Goal: Obtain resource: Download file/media

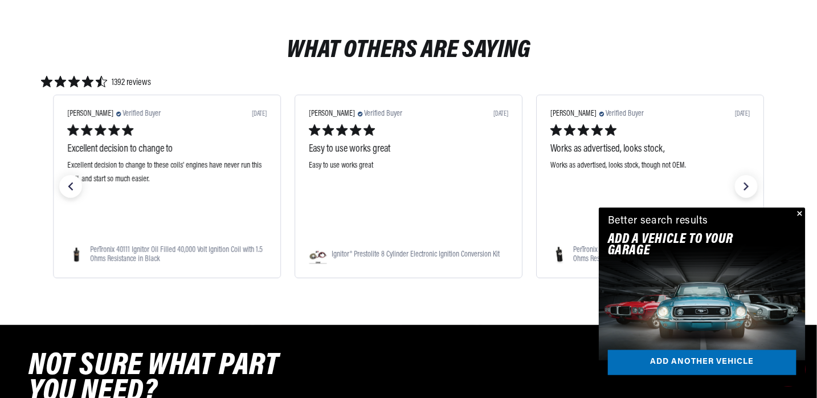
scroll to position [1367, 0]
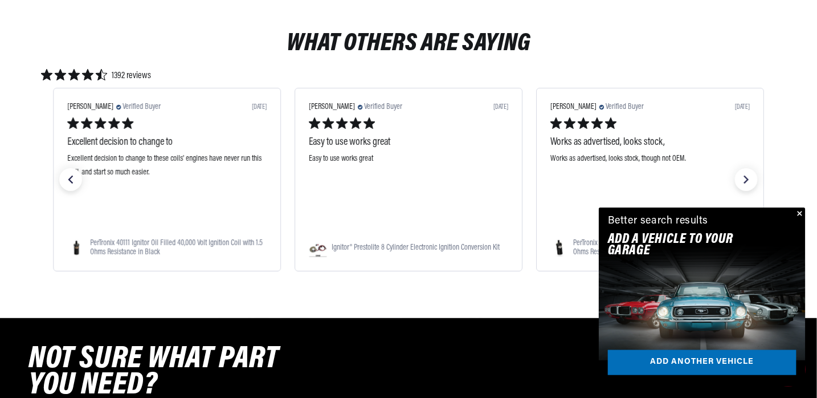
click at [801, 212] on button "Close" at bounding box center [799, 214] width 14 height 14
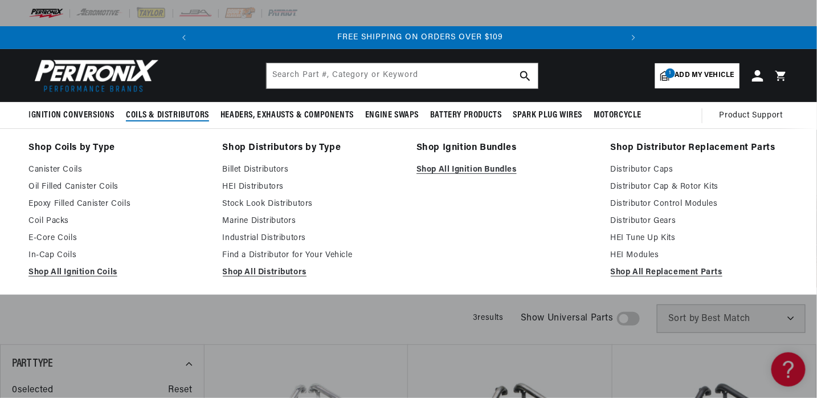
scroll to position [0, 425]
click at [250, 183] on link "HEI Distributors" at bounding box center [312, 187] width 178 height 14
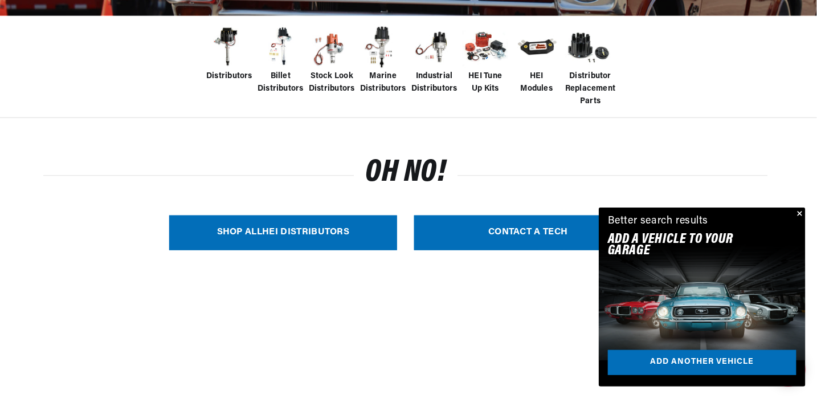
scroll to position [284, 0]
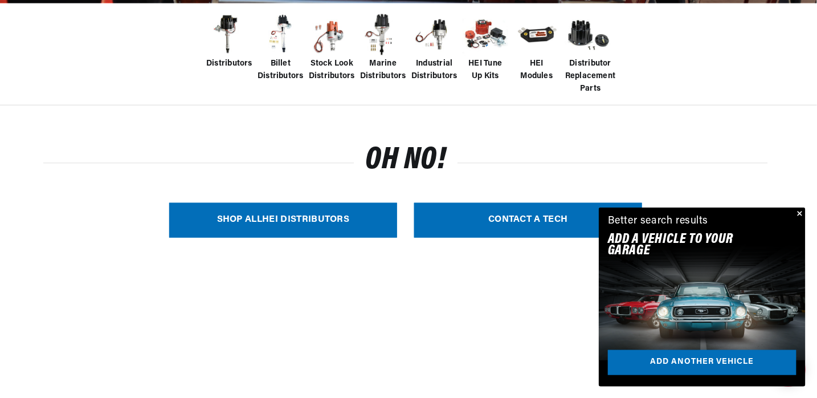
click at [799, 211] on button "Close" at bounding box center [799, 214] width 14 height 14
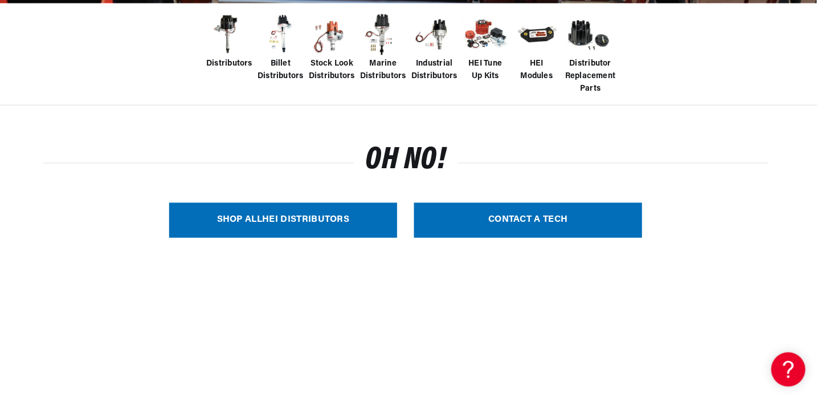
scroll to position [0, 425]
click at [296, 222] on link "SHOP ALL HEI Distributors" at bounding box center [283, 220] width 228 height 35
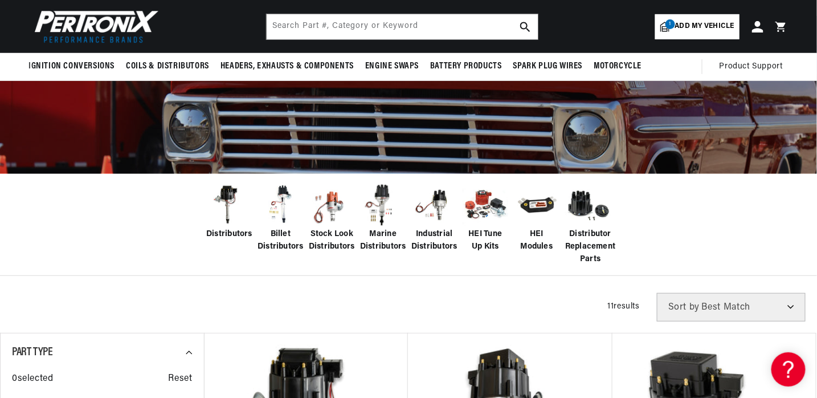
click at [481, 247] on span "HEI Tune Up Kits" at bounding box center [486, 241] width 46 height 26
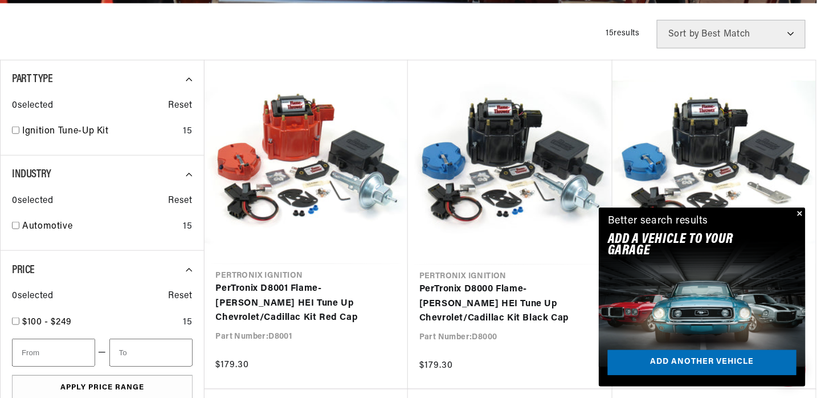
scroll to position [0, 425]
click at [676, 360] on link "Add another vehicle" at bounding box center [702, 363] width 189 height 26
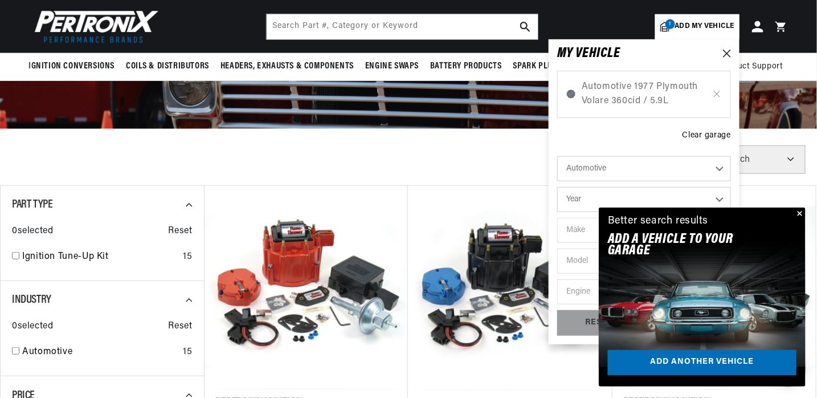
scroll to position [0, 0]
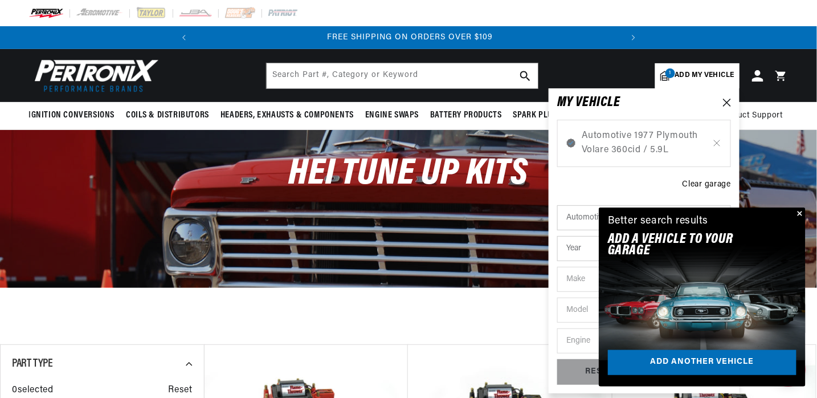
click at [801, 211] on button "Close" at bounding box center [799, 214] width 14 height 14
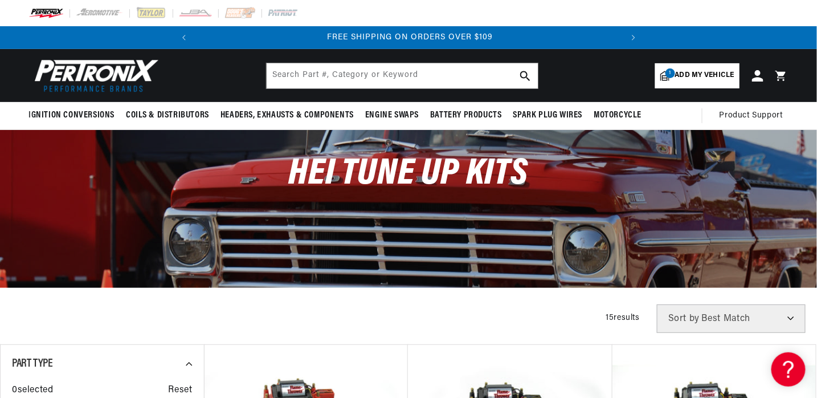
click at [699, 74] on span "Add my vehicle" at bounding box center [704, 75] width 59 height 11
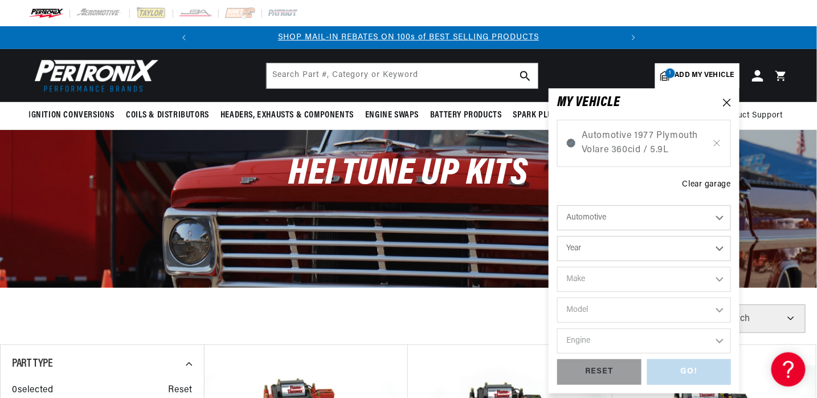
click at [722, 243] on select "Year 2022 2021 2020 2019 2018 2017 2016 2015 2014 2013 2012 2011 2010 2009 2008…" at bounding box center [644, 248] width 174 height 25
select select "1977"
click at [557, 236] on select "Year 2022 2021 2020 2019 2018 2017 2016 2015 2014 2013 2012 2011 2010 2009 2008…" at bounding box center [644, 248] width 174 height 25
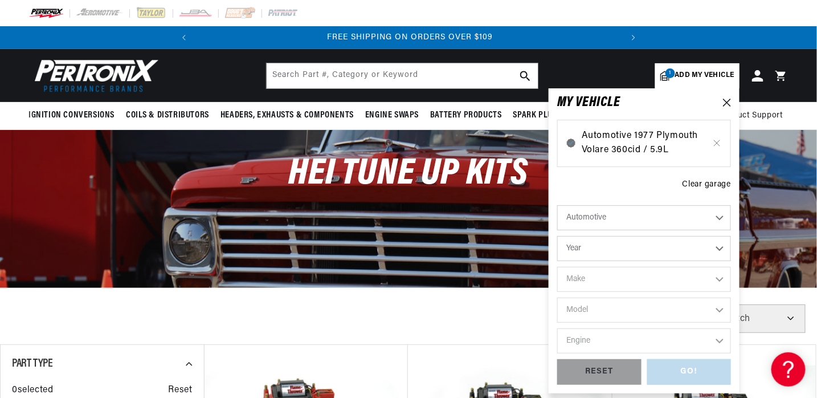
select select "1977"
click at [695, 277] on select "Make Alfa Romeo American Motors Audi Avanti BMW Buick Cadillac Checker Chevrole…" at bounding box center [644, 279] width 174 height 25
select select "[GEOGRAPHIC_DATA]"
click at [557, 267] on select "Make Alfa Romeo American Motors Audi Avanti BMW Buick Cadillac Checker Chevrole…" at bounding box center [644, 279] width 174 height 25
select select "[GEOGRAPHIC_DATA]"
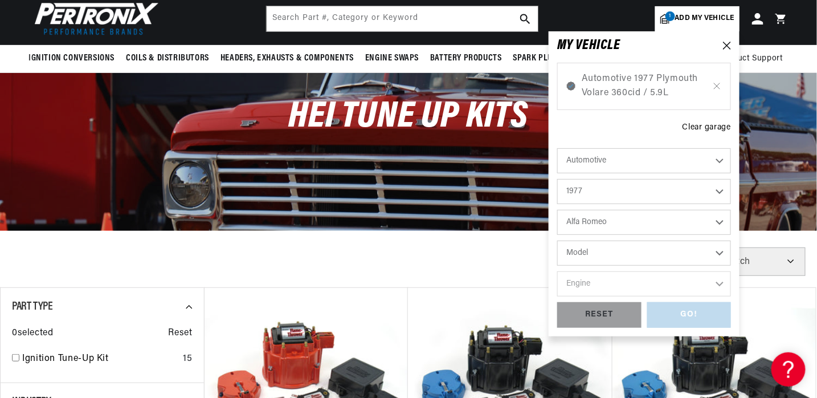
scroll to position [0, 0]
click at [643, 246] on select "Model Arrow Colt Fury Gran Fury PB100 PB200 PB300 Trailduster Volare" at bounding box center [644, 252] width 174 height 25
select select "Volare"
click at [557, 240] on select "Model Arrow Colt Fury Gran Fury PB100 PB200 PB300 Trailduster Volare" at bounding box center [644, 252] width 174 height 25
select select "Volare"
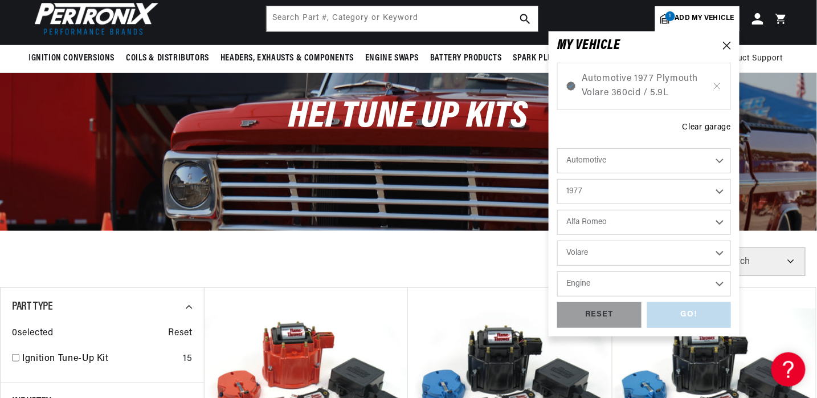
click at [622, 284] on select "Engine 225cid / 3.7L 318cid / 5.2L 360cid / 5.9L" at bounding box center [644, 283] width 174 height 25
select select "360cid-5.9L"
click at [557, 271] on select "Engine 225cid / 3.7L 318cid / 5.2L 360cid / 5.9L" at bounding box center [644, 283] width 174 height 25
select select "360cid-5.9L"
click at [673, 315] on div "GO!" at bounding box center [689, 315] width 84 height 26
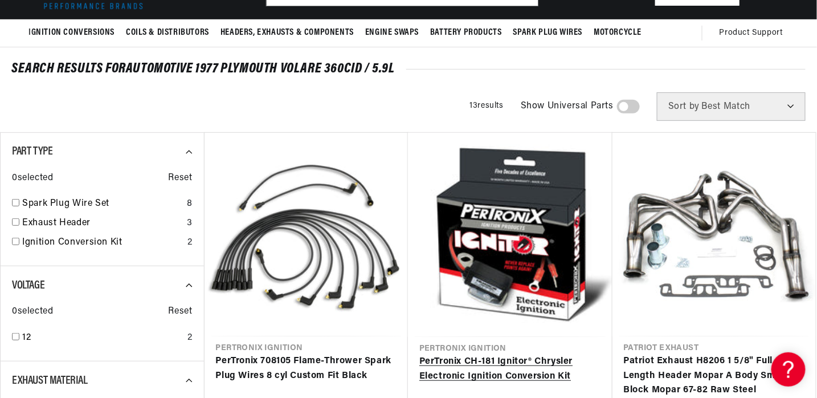
scroll to position [114, 0]
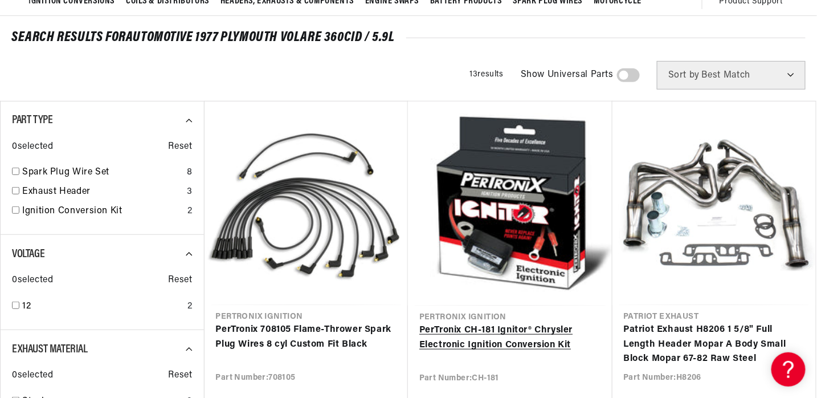
click at [548, 330] on link "PerTronix CH-181 Ignitor® Chrysler Electronic Ignition Conversion Kit" at bounding box center [510, 337] width 182 height 29
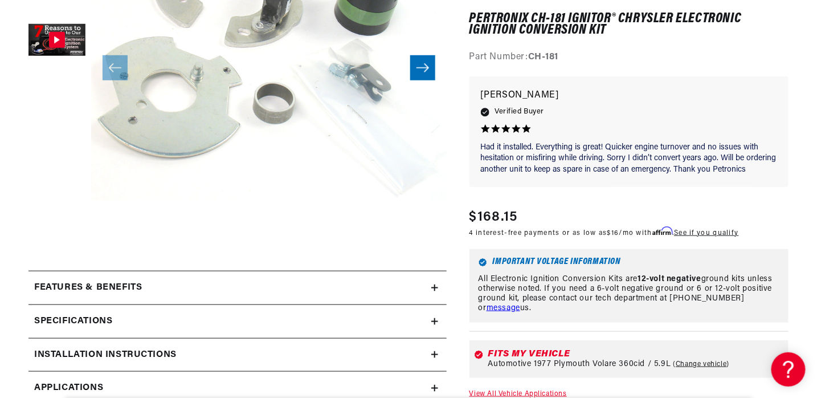
scroll to position [0, 425]
click at [116, 350] on h2 "Installation instructions" at bounding box center [105, 355] width 142 height 15
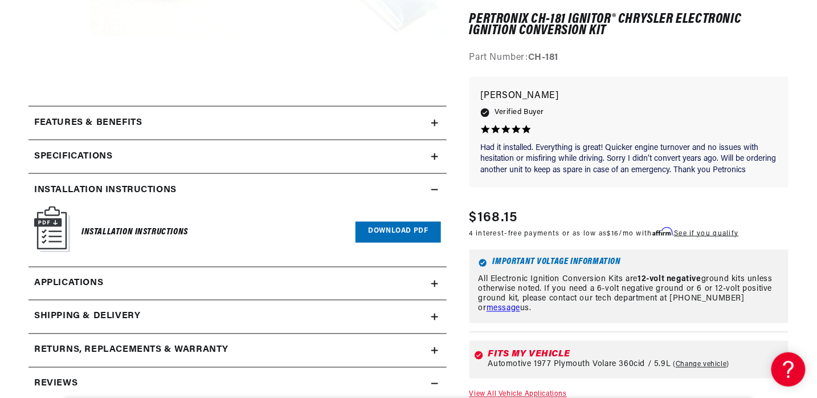
scroll to position [456, 0]
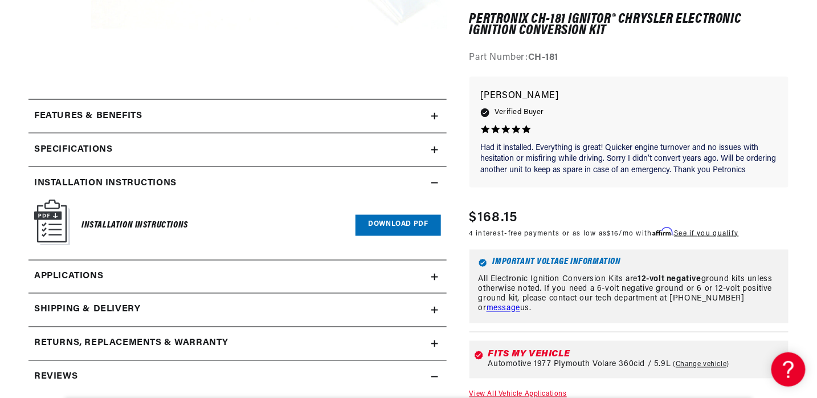
click at [145, 223] on h6 "Installation Instructions" at bounding box center [134, 225] width 107 height 15
click at [389, 226] on link "Download PDF" at bounding box center [398, 225] width 85 height 21
